Goal: Find specific page/section: Find specific page/section

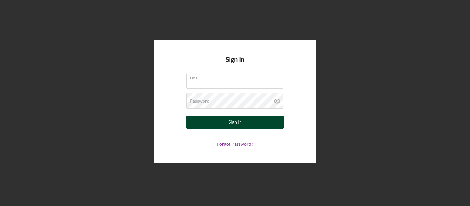
type input "[EMAIL_ADDRESS][DOMAIN_NAME]"
click at [227, 122] on button "Sign In" at bounding box center [234, 122] width 97 height 13
